Goal: Task Accomplishment & Management: Complete application form

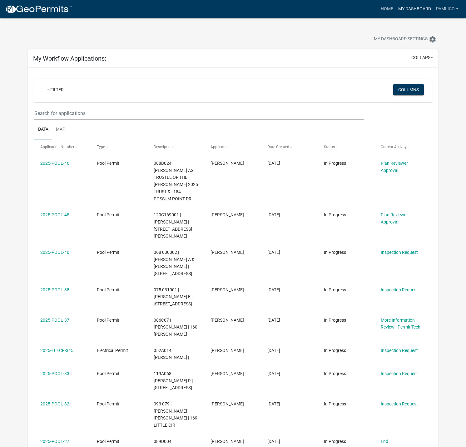
click at [399, 9] on link "My Dashboard" at bounding box center [415, 9] width 38 height 12
click at [391, 10] on link "Home" at bounding box center [387, 9] width 18 height 12
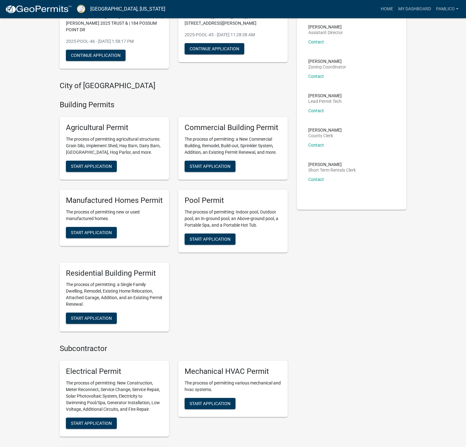
scroll to position [94, 0]
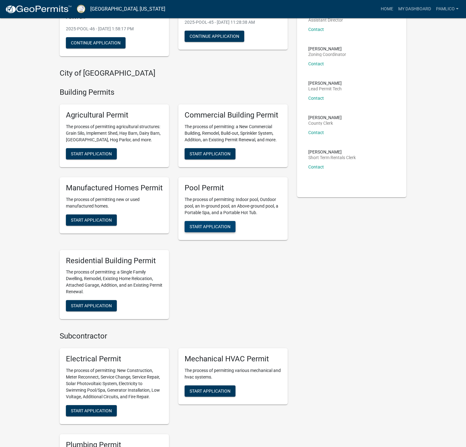
click at [222, 226] on span "Start Application" at bounding box center [210, 226] width 41 height 5
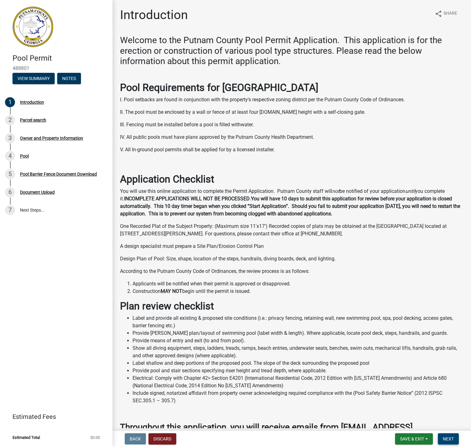
click at [450, 435] on button "Next" at bounding box center [448, 438] width 21 height 11
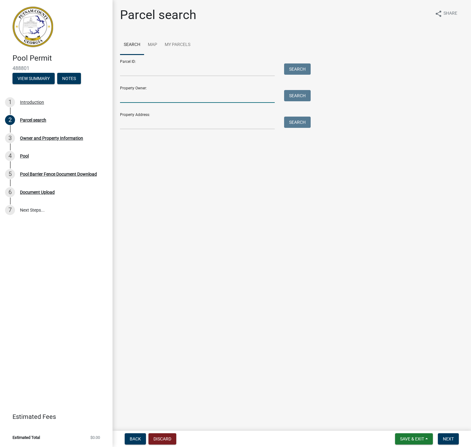
click at [147, 95] on input "Property Owner:" at bounding box center [197, 96] width 155 height 13
type input "124 SPIRIT"
click at [302, 119] on button "Search" at bounding box center [297, 122] width 27 height 11
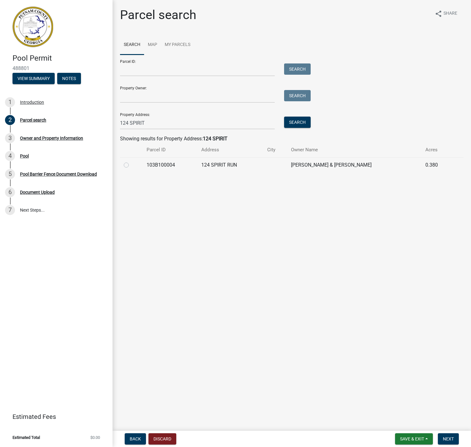
click at [131, 161] on label at bounding box center [131, 161] width 0 height 0
click at [131, 164] on input "radio" at bounding box center [133, 163] width 4 height 4
radio input "true"
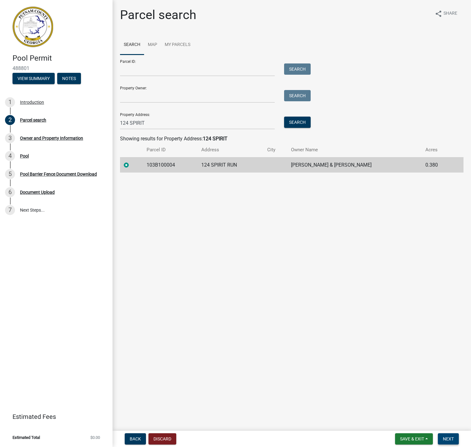
click at [453, 436] on button "Next" at bounding box center [448, 438] width 21 height 11
click at [449, 440] on span "Next" at bounding box center [448, 438] width 11 height 5
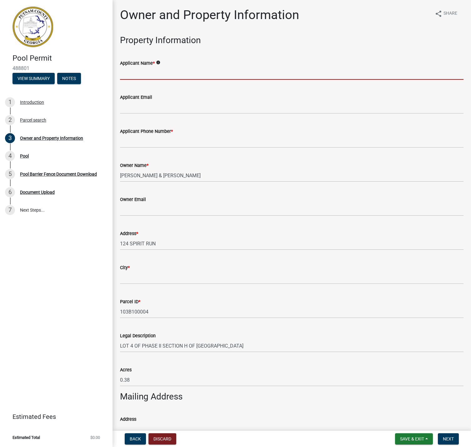
click at [161, 71] on input "Applicant Name *" at bounding box center [291, 73] width 343 height 13
type input "[PERSON_NAME]"
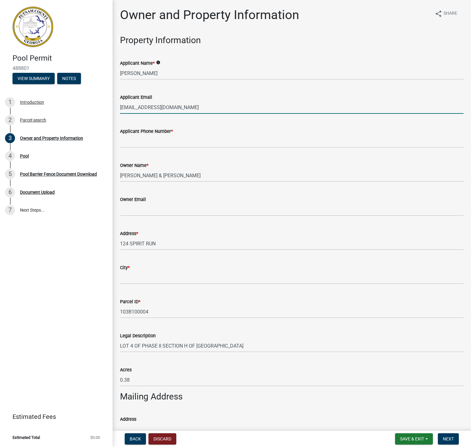
type input "[EMAIL_ADDRESS][DOMAIN_NAME]"
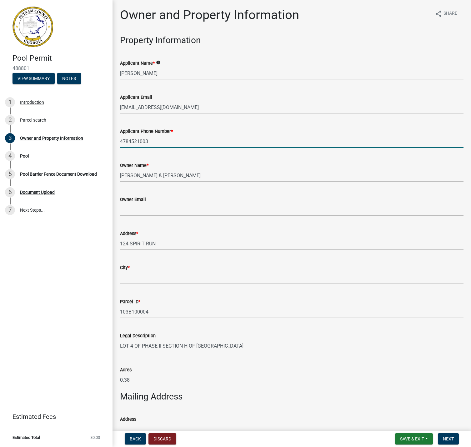
type input "4784521003"
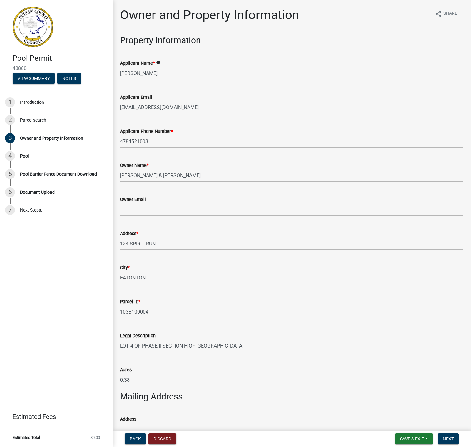
type input "EATONTON"
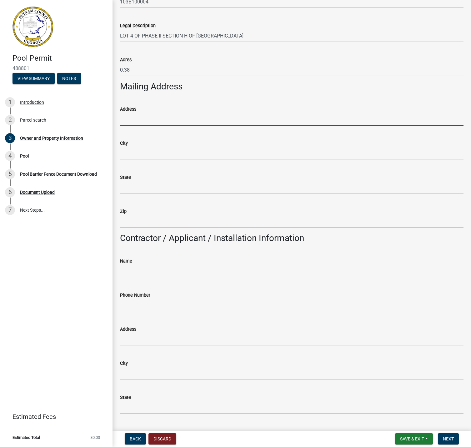
scroll to position [351, 0]
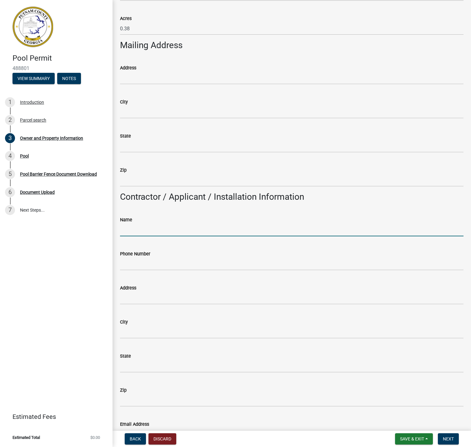
click at [144, 229] on input "Name" at bounding box center [291, 229] width 343 height 13
type input "PAMLICO POOL COMPANY"
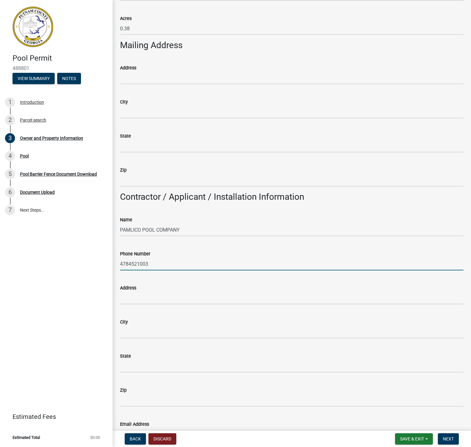
type input "4784521003"
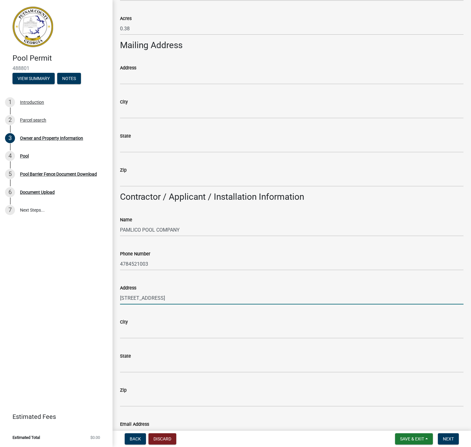
type input "[STREET_ADDRESS]"
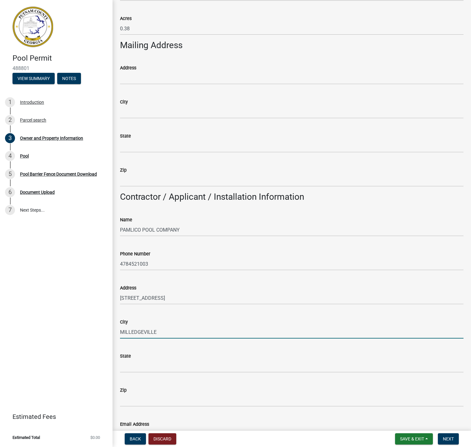
type input "MILLEDGEVILLE"
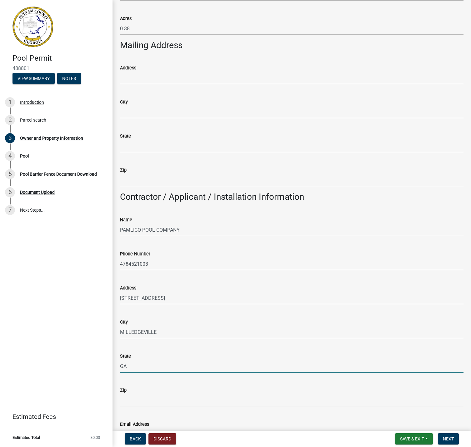
type input "GA"
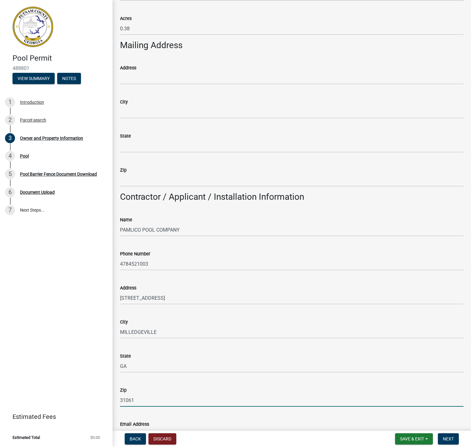
type input "31061"
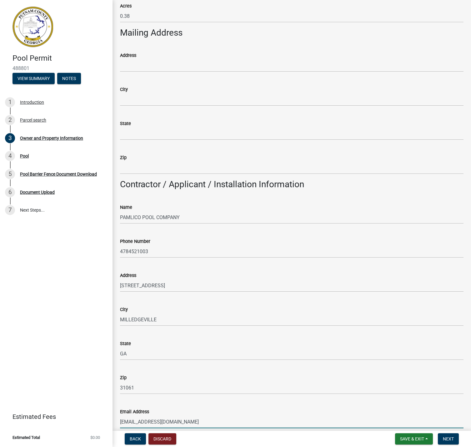
type input "[EMAIL_ADDRESS][DOMAIN_NAME]"
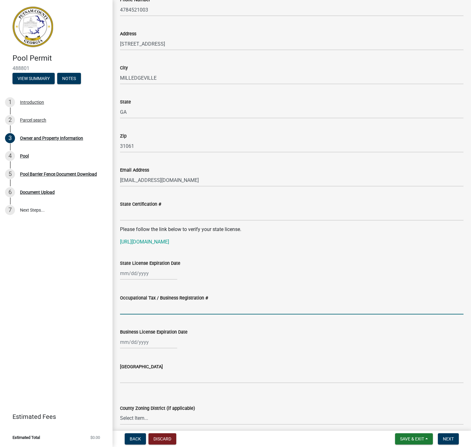
click at [124, 309] on input "Occupational Tax / Business Registration #" at bounding box center [291, 308] width 343 height 13
type input "07429"
select select "10"
select select "2025"
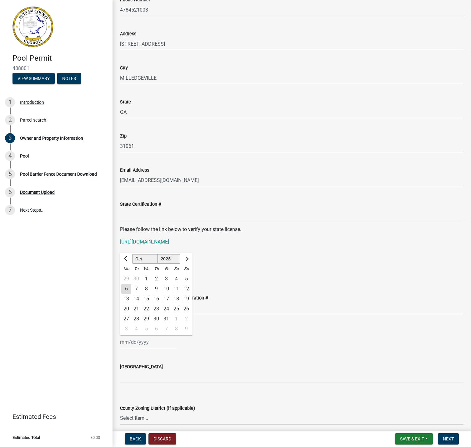
click at [143, 258] on select "Jan Feb Mar Apr May Jun [DATE] Aug Sep Oct Nov Dec" at bounding box center [145, 258] width 25 height 9
click at [133, 254] on select "Jan Feb Mar Apr May Jun [DATE] Aug Sep Oct Nov Dec" at bounding box center [145, 258] width 25 height 9
click at [148, 262] on select "Jan Feb Mar Apr May Jun [DATE] Aug Sep Oct Nov Dec" at bounding box center [145, 258] width 25 height 9
select select "12"
click at [133, 254] on select "Jan Feb Mar Apr May Jun [DATE] Aug Sep Oct Nov Dec" at bounding box center [145, 258] width 25 height 9
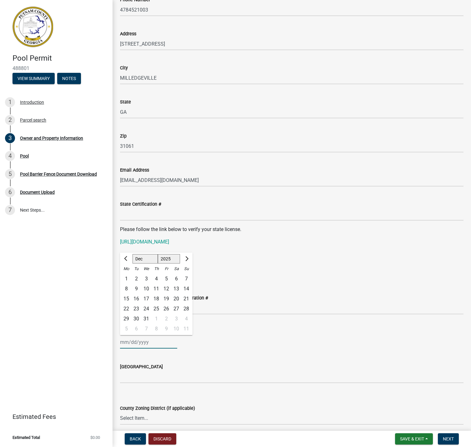
click at [147, 317] on div "31" at bounding box center [146, 319] width 10 height 10
type input "[DATE]"
click at [219, 352] on wm-data-entity-input "Business License Expiration Date [DATE]" at bounding box center [291, 336] width 343 height 35
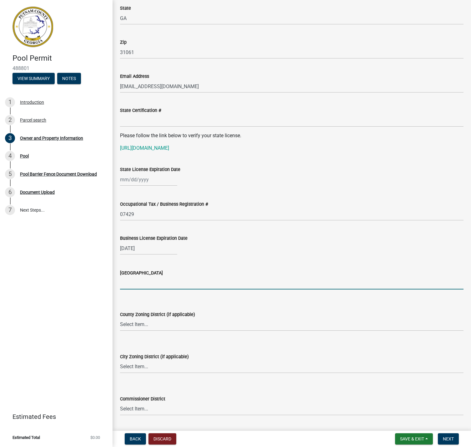
click at [137, 284] on input "[GEOGRAPHIC_DATA]" at bounding box center [291, 283] width 343 height 13
type input "CITY OF [GEOGRAPHIC_DATA]"
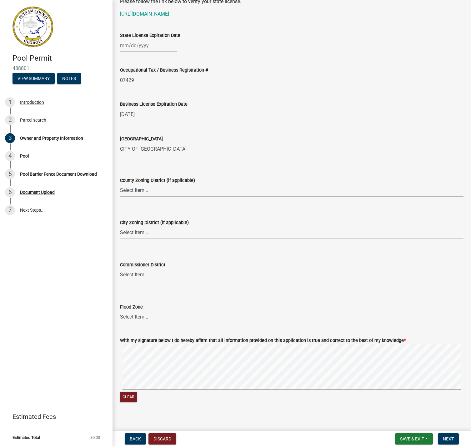
scroll to position [838, 0]
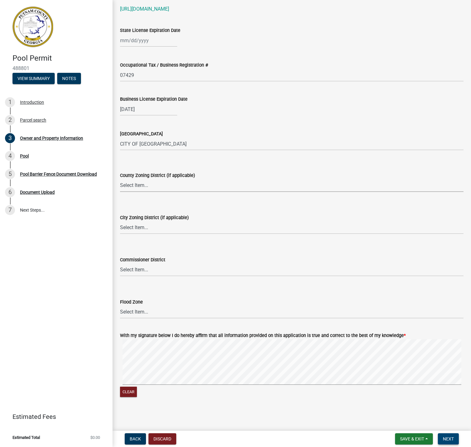
click at [442, 439] on button "Next" at bounding box center [448, 438] width 21 height 11
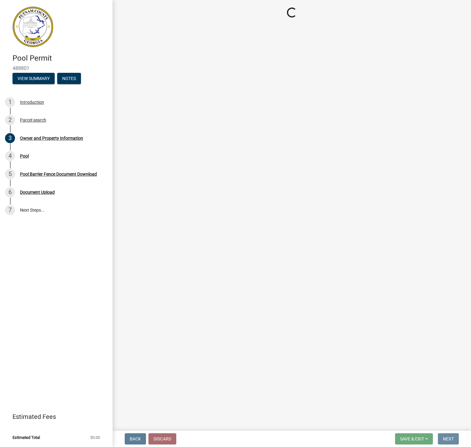
scroll to position [0, 0]
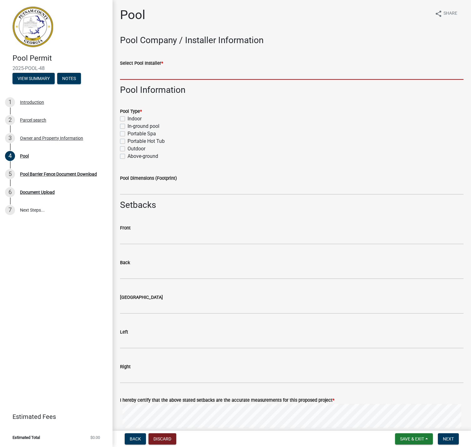
click at [166, 75] on input "Select Pool Installer *" at bounding box center [291, 73] width 343 height 13
type input "PAMLICO POOL COMPANY"
click at [128, 127] on label "In-ground pool" at bounding box center [144, 127] width 32 height 8
click at [128, 127] on input "In-ground pool" at bounding box center [130, 125] width 4 height 4
checkbox input "true"
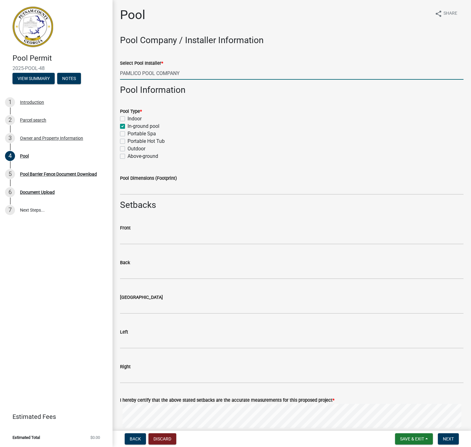
checkbox input "false"
checkbox input "true"
checkbox input "false"
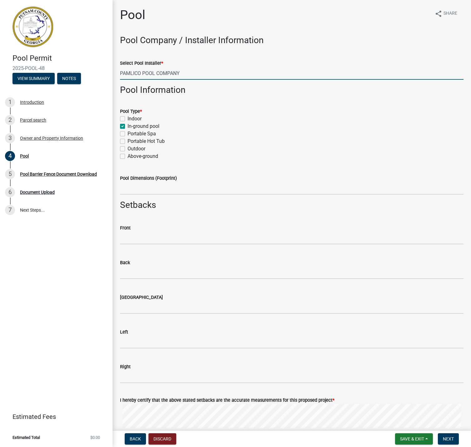
checkbox input "false"
click at [128, 148] on label "Outdoor" at bounding box center [137, 149] width 18 height 8
click at [128, 148] on input "Outdoor" at bounding box center [130, 147] width 4 height 4
checkbox input "true"
checkbox input "false"
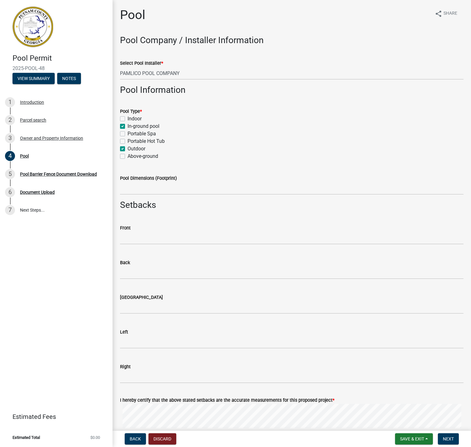
checkbox input "true"
checkbox input "false"
checkbox input "true"
checkbox input "false"
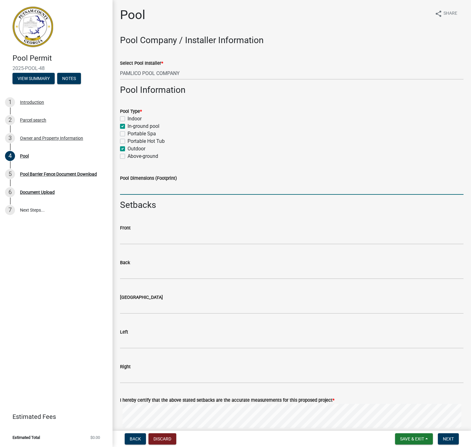
click at [131, 185] on input "Pool Dimensions (Footprint)" at bounding box center [291, 188] width 343 height 13
type input "16' X 36'"
click at [129, 238] on input "text" at bounding box center [291, 238] width 343 height 13
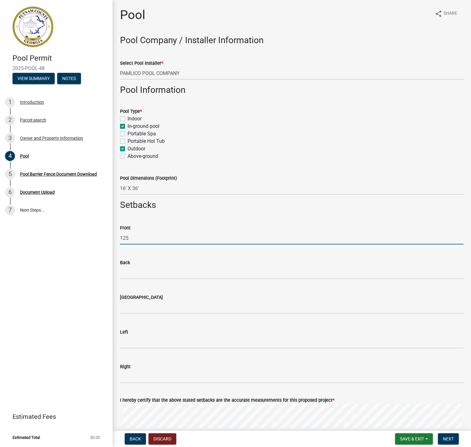
type input "125"
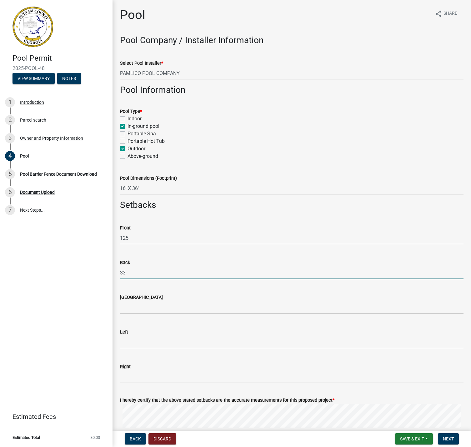
type input "33"
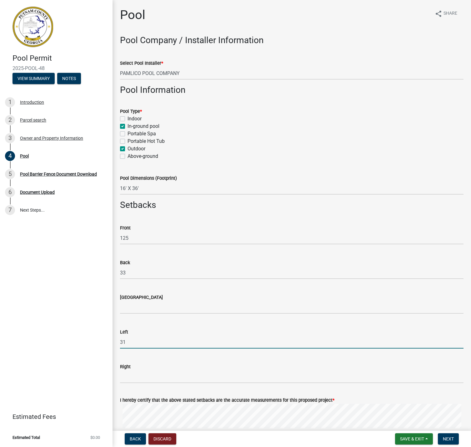
type input "31"
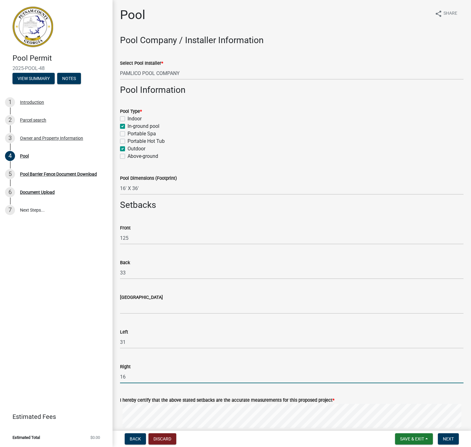
type input "16"
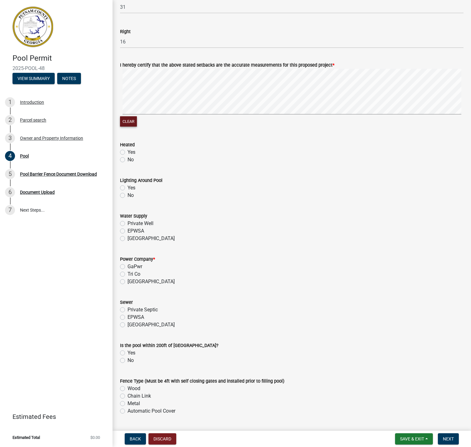
scroll to position [336, 0]
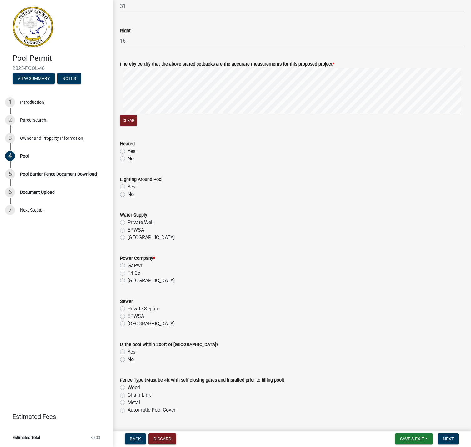
click at [128, 153] on label "Yes" at bounding box center [132, 152] width 8 height 8
click at [128, 152] on input "Yes" at bounding box center [130, 150] width 4 height 4
radio input "true"
click at [128, 194] on label "No" at bounding box center [131, 195] width 6 height 8
click at [128, 194] on input "No" at bounding box center [130, 193] width 4 height 4
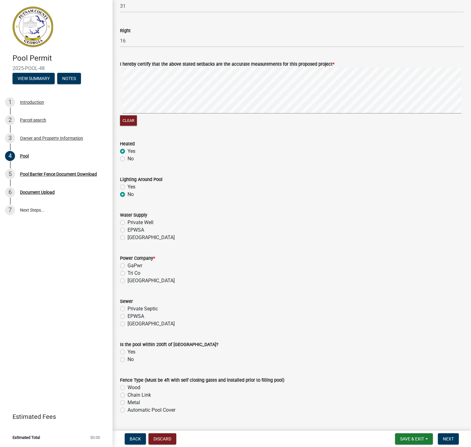
radio input "true"
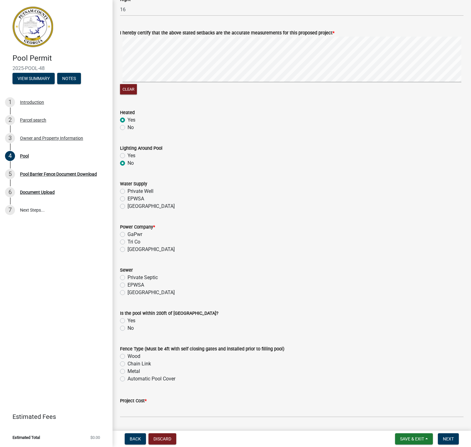
click at [128, 208] on label "[GEOGRAPHIC_DATA]" at bounding box center [151, 207] width 47 height 8
click at [128, 207] on input "[GEOGRAPHIC_DATA]" at bounding box center [130, 205] width 4 height 4
radio input "true"
click at [128, 243] on label "Tri Co" at bounding box center [134, 242] width 13 height 8
click at [128, 242] on input "Tri Co" at bounding box center [130, 240] width 4 height 4
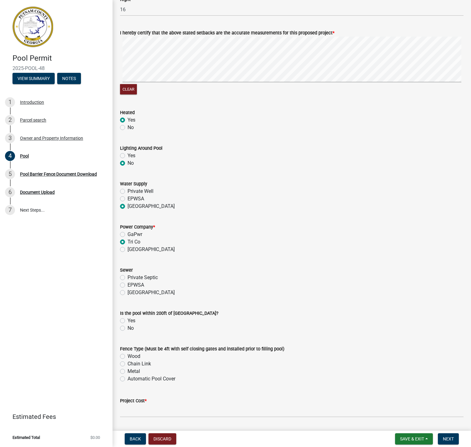
radio input "true"
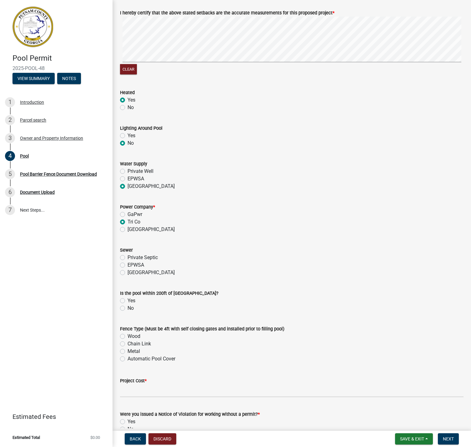
scroll to position [422, 0]
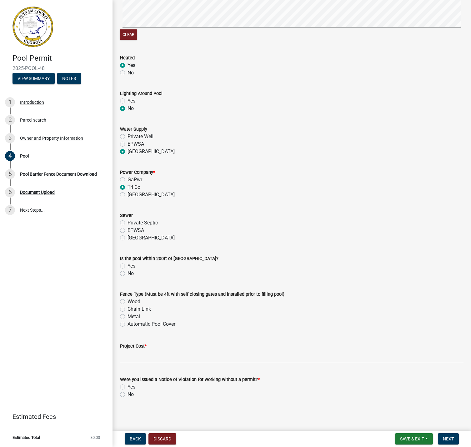
click at [128, 236] on label "[GEOGRAPHIC_DATA]" at bounding box center [151, 238] width 47 height 8
click at [128, 236] on input "[GEOGRAPHIC_DATA]" at bounding box center [130, 236] width 4 height 4
radio input "true"
drag, startPoint x: 121, startPoint y: 271, endPoint x: 121, endPoint y: 276, distance: 5.6
click at [121, 270] on div "No" at bounding box center [291, 274] width 343 height 8
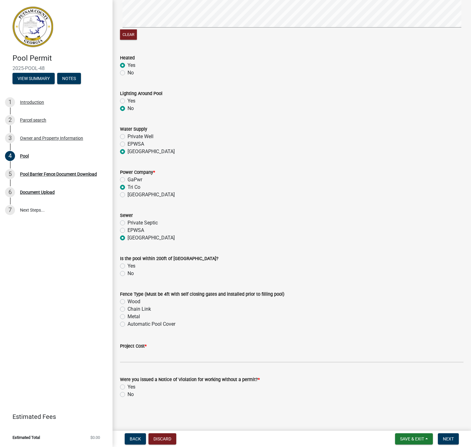
click at [128, 317] on label "Metal" at bounding box center [134, 317] width 13 height 8
click at [128, 317] on input "Metal" at bounding box center [130, 315] width 4 height 4
radio input "true"
click at [138, 354] on input "text" at bounding box center [291, 356] width 343 height 13
type input "108000"
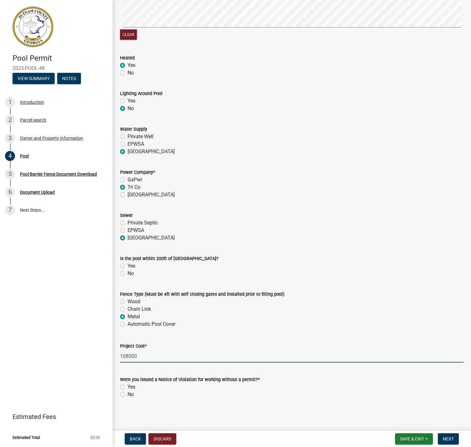
click at [277, 390] on div "Yes" at bounding box center [291, 387] width 343 height 8
click at [128, 395] on label "No" at bounding box center [131, 395] width 6 height 8
click at [128, 395] on input "No" at bounding box center [130, 393] width 4 height 4
radio input "true"
click at [452, 438] on span "Next" at bounding box center [448, 438] width 11 height 5
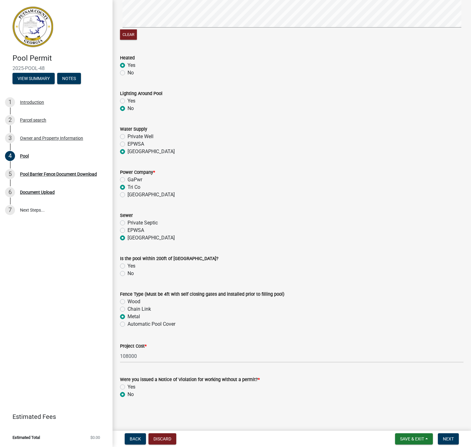
scroll to position [0, 0]
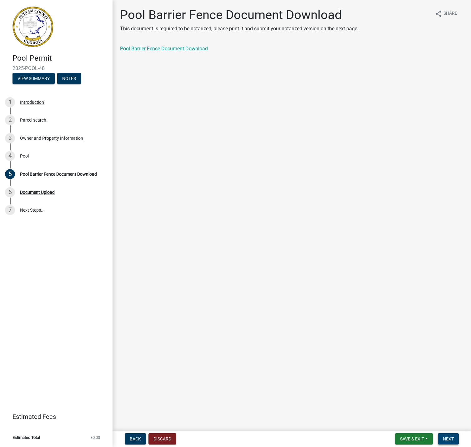
click at [448, 439] on span "Next" at bounding box center [448, 438] width 11 height 5
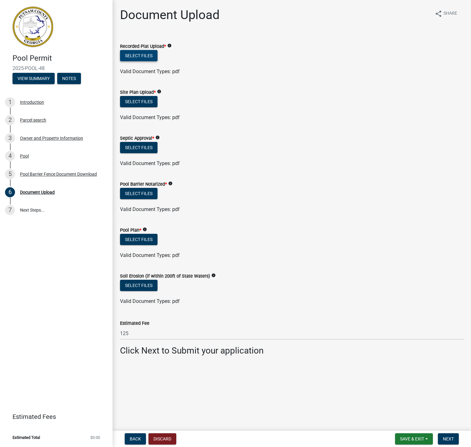
click at [141, 55] on button "Select files" at bounding box center [139, 55] width 38 height 11
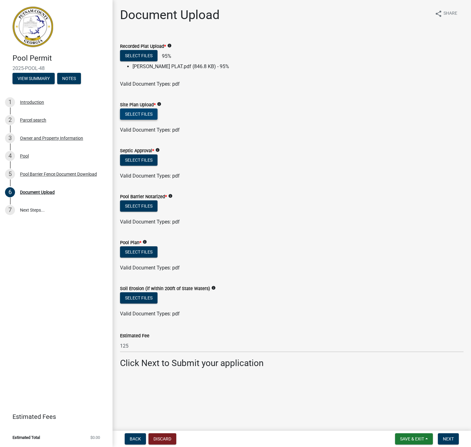
click at [135, 107] on label "Site Plan Upload *" at bounding box center [138, 105] width 36 height 4
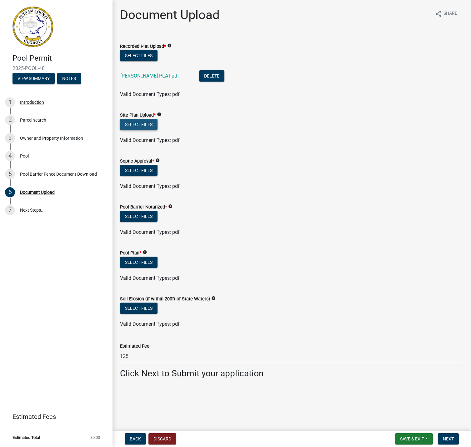
click at [142, 124] on button "Select files" at bounding box center [139, 124] width 38 height 11
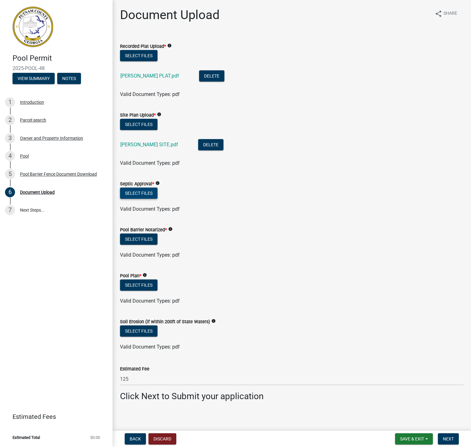
click at [136, 195] on button "Select files" at bounding box center [139, 193] width 38 height 11
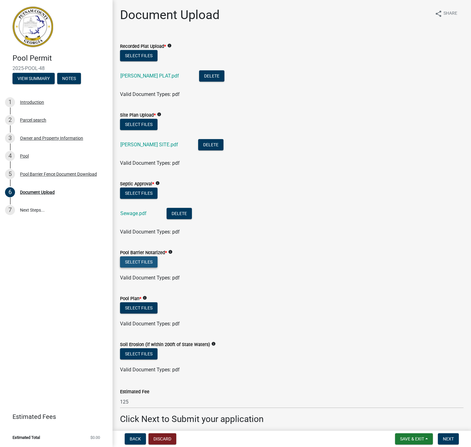
click at [140, 262] on button "Select files" at bounding box center [139, 261] width 38 height 11
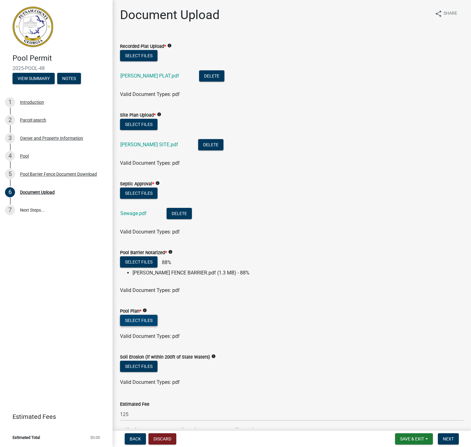
click at [142, 322] on button "Select files" at bounding box center [139, 320] width 38 height 11
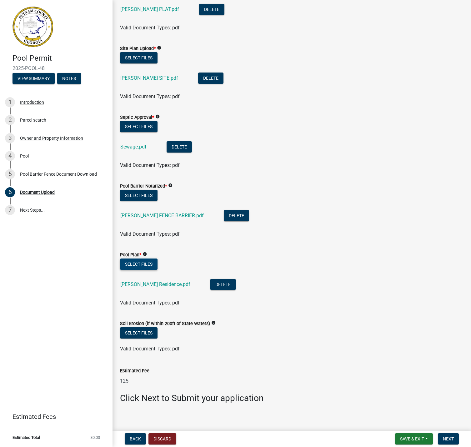
scroll to position [71, 0]
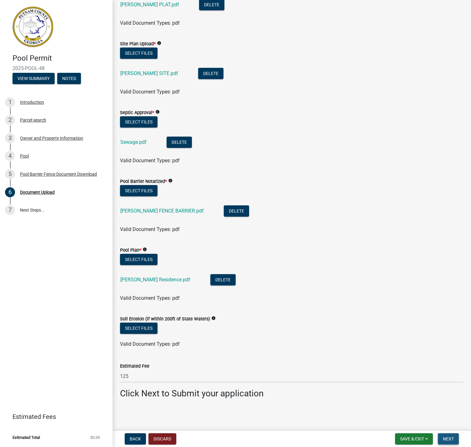
click at [449, 439] on span "Next" at bounding box center [448, 438] width 11 height 5
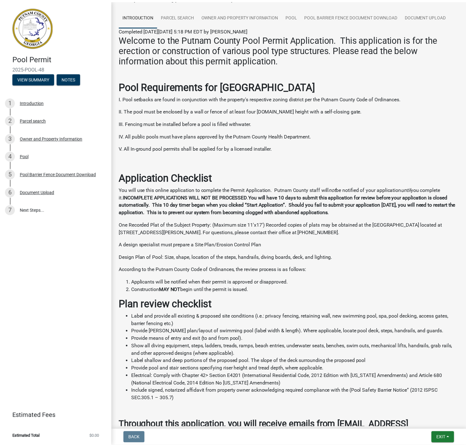
scroll to position [92, 0]
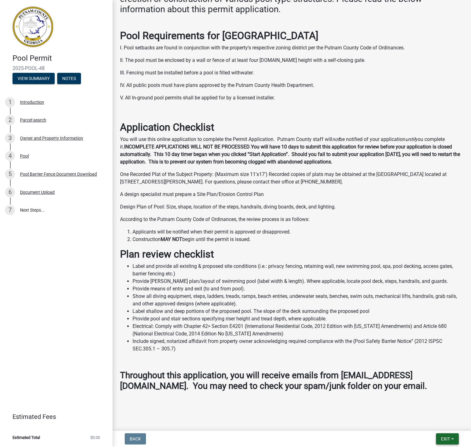
click at [445, 439] on span "Exit" at bounding box center [445, 438] width 9 height 5
click at [430, 421] on button "Save & Exit" at bounding box center [434, 422] width 50 height 15
